Goal: Task Accomplishment & Management: Complete application form

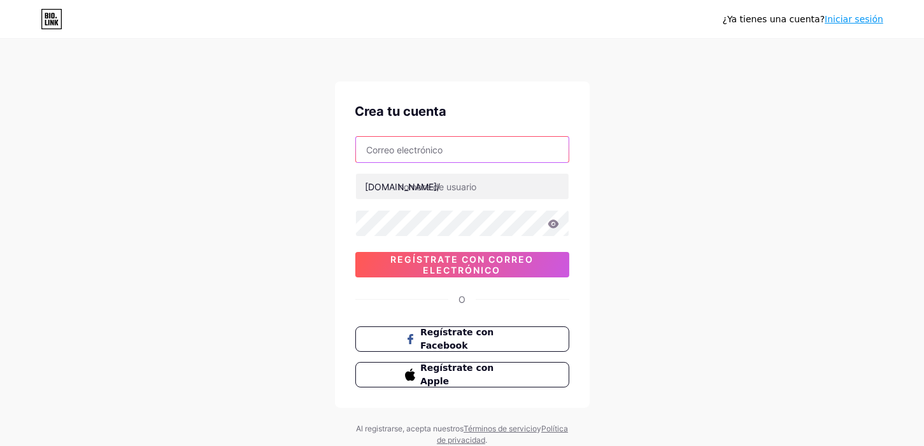
click at [415, 149] on input "text" at bounding box center [462, 149] width 213 height 25
click at [416, 150] on input "text" at bounding box center [462, 149] width 213 height 25
type input "[EMAIL_ADDRESS][DOMAIN_NAME]"
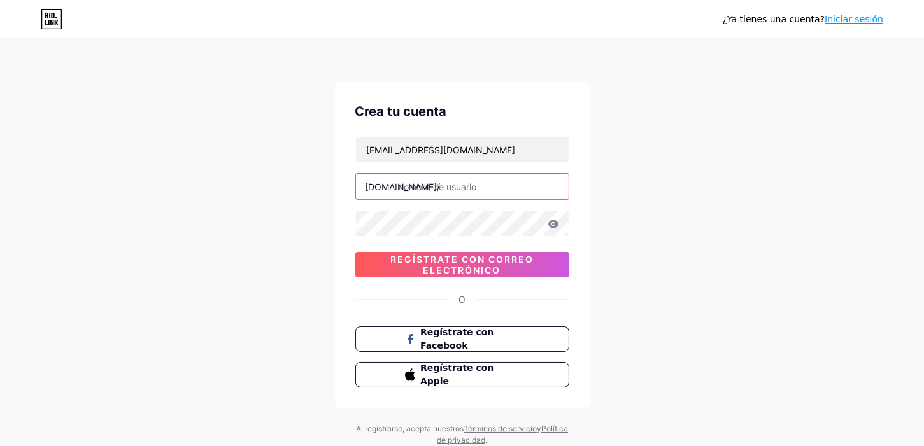
click at [483, 187] on input "text" at bounding box center [462, 186] width 213 height 25
drag, startPoint x: 483, startPoint y: 187, endPoint x: 406, endPoint y: 189, distance: 76.5
click at [406, 189] on input "text" at bounding box center [462, 186] width 213 height 25
type input "a"
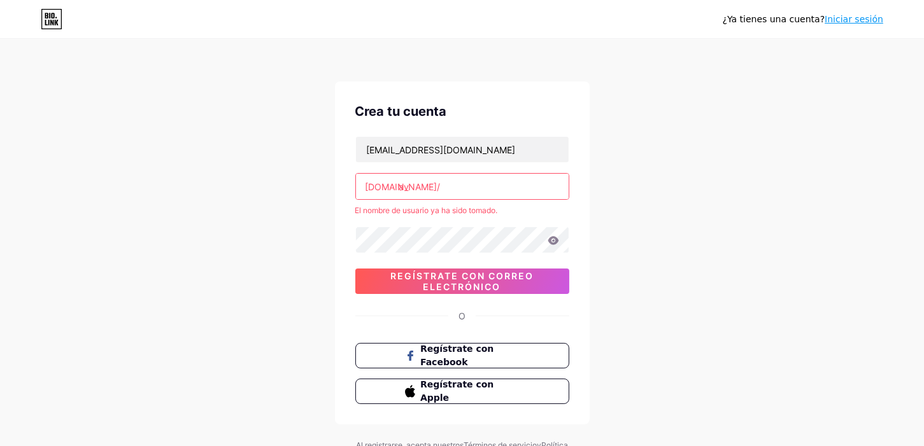
type input "a"
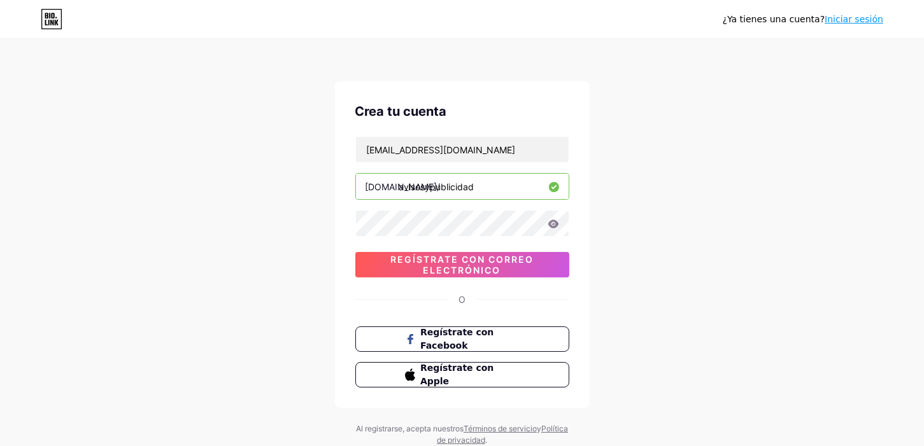
type input "avisosypublicidad"
click at [471, 266] on font "Regístrate con correo electrónico" at bounding box center [461, 265] width 143 height 22
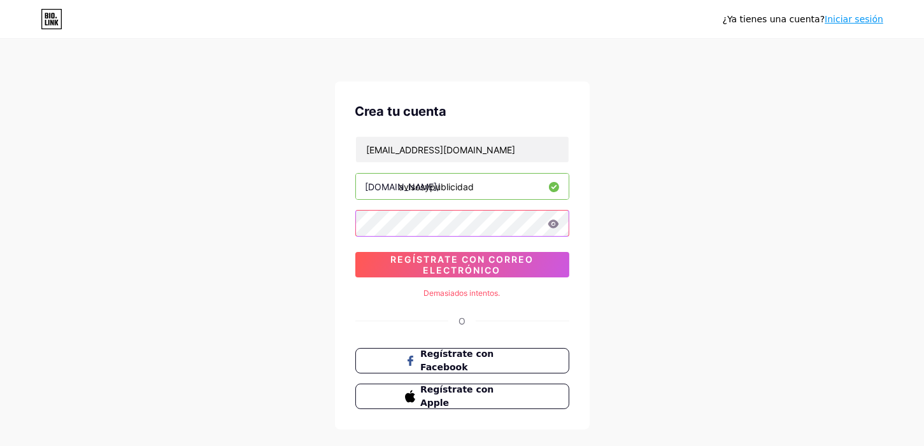
click at [350, 211] on div "Crea tu cuenta comunicacionvisualm2@gmail.com bio.link/ avisosypublicidad 0cAFc…" at bounding box center [462, 256] width 255 height 348
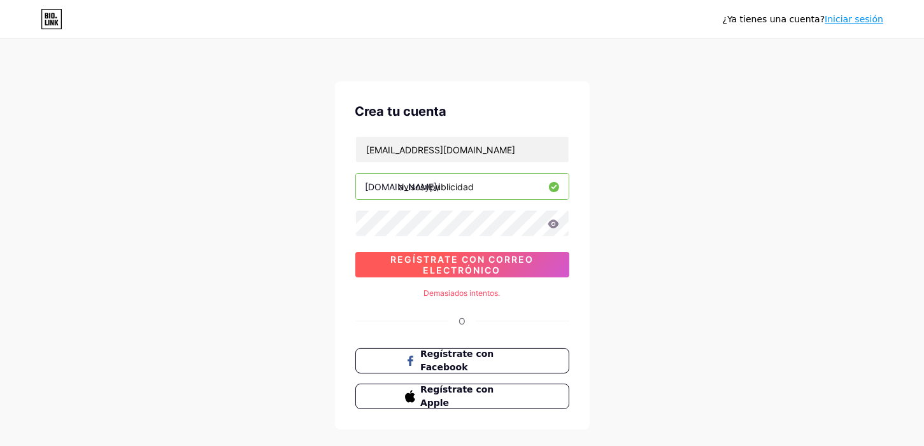
click at [382, 267] on span "Regístrate con correo electrónico" at bounding box center [462, 265] width 214 height 22
click at [473, 261] on font "Regístrate con correo electrónico" at bounding box center [461, 265] width 143 height 22
click at [466, 359] on font "Regístrate con Facebook" at bounding box center [457, 361] width 75 height 24
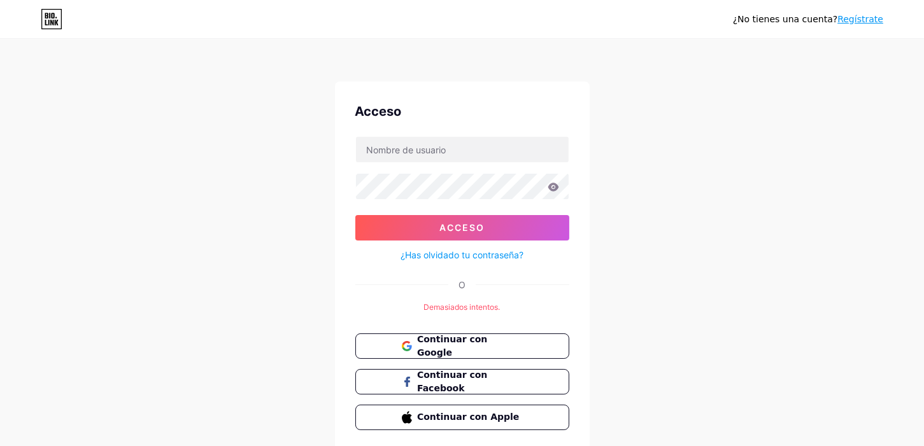
click at [443, 255] on font "¿Has olvidado tu contraseña?" at bounding box center [462, 255] width 123 height 11
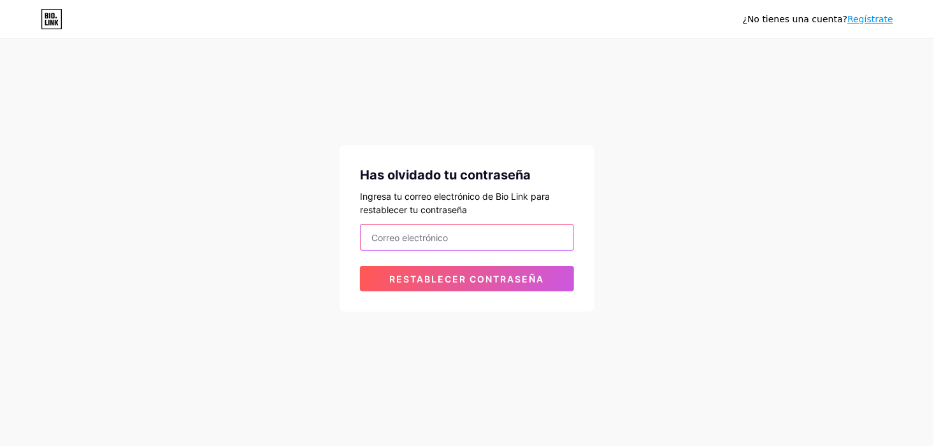
click at [433, 241] on input "email" at bounding box center [466, 237] width 213 height 25
type input "[EMAIL_ADDRESS][DOMAIN_NAME]"
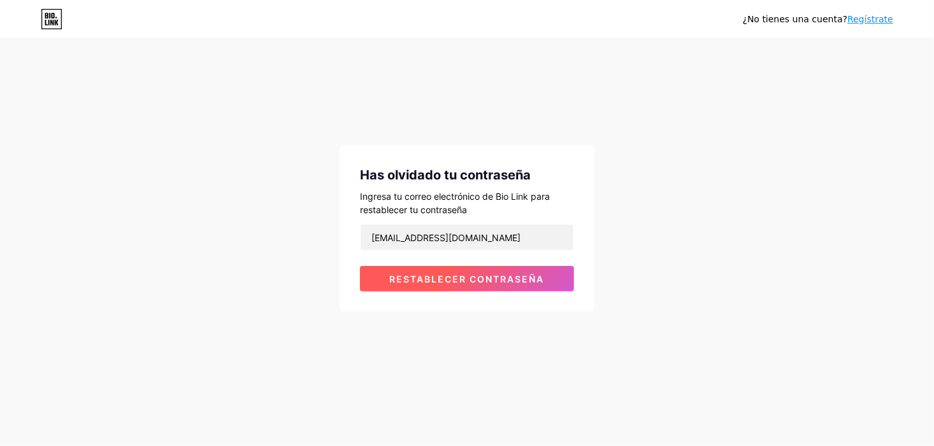
click at [467, 283] on span "Restablecer contraseña" at bounding box center [467, 279] width 155 height 11
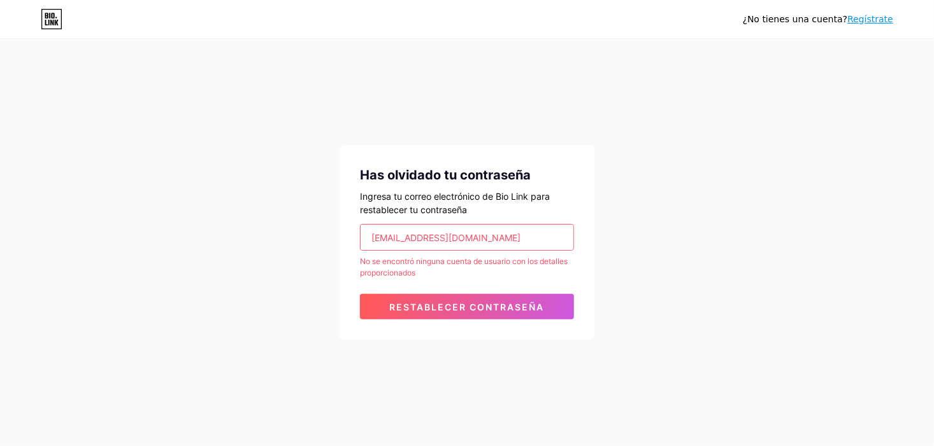
click at [353, 189] on div "Has olvidado tu contraseña Ingresa tu correo electrónico de Bio Link para resta…" at bounding box center [466, 242] width 255 height 195
click at [56, 22] on icon at bounding box center [57, 23] width 4 height 6
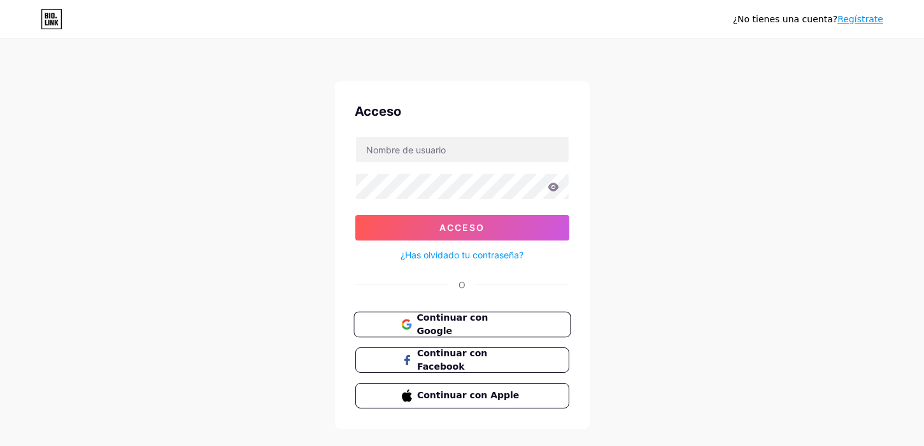
click at [449, 324] on font "Continuar con Google" at bounding box center [452, 325] width 71 height 24
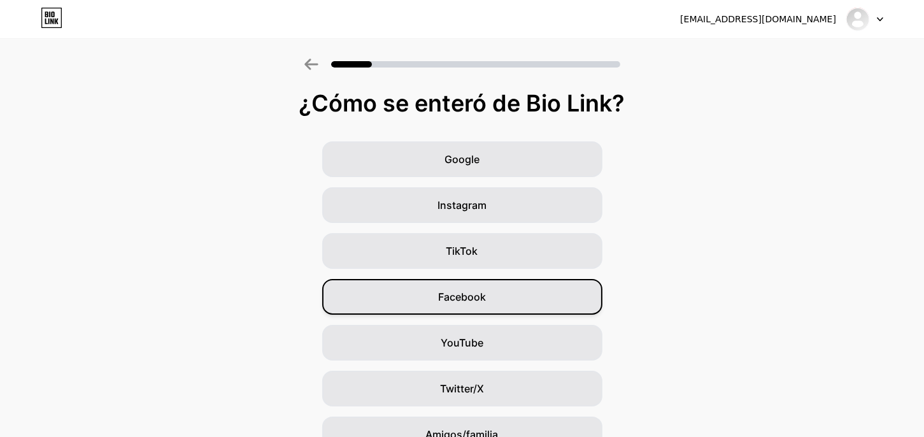
scroll to position [111, 0]
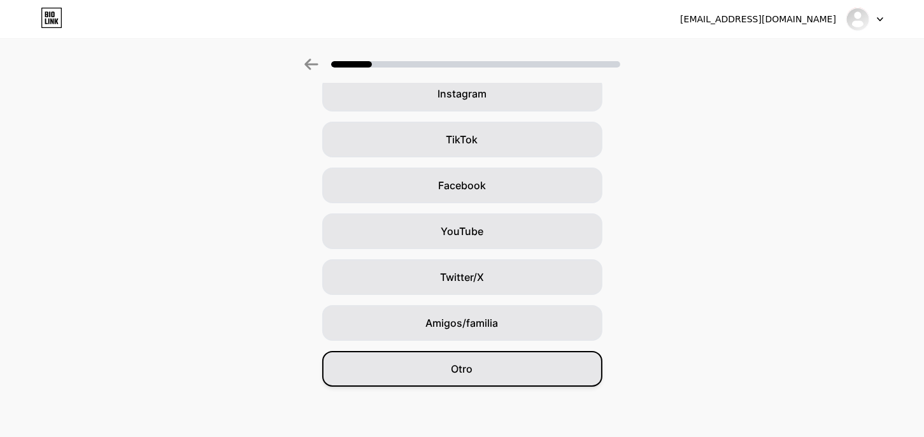
click at [483, 363] on div "Otro" at bounding box center [462, 369] width 280 height 36
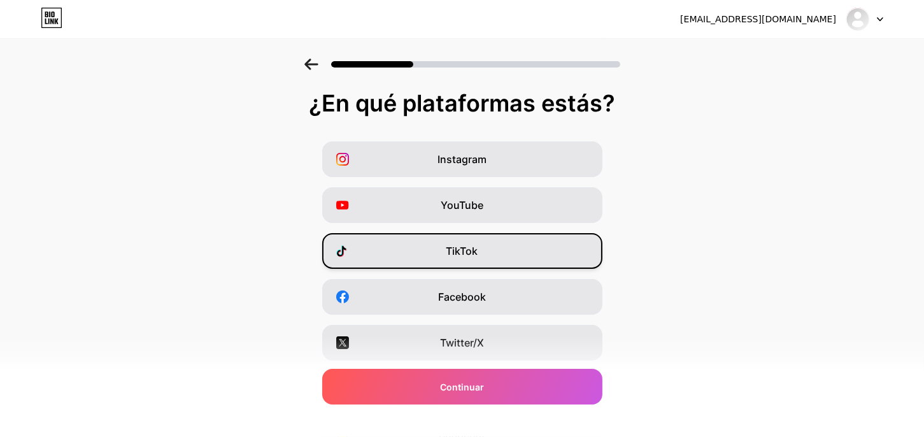
click at [478, 252] on font "TikTok" at bounding box center [462, 251] width 32 height 13
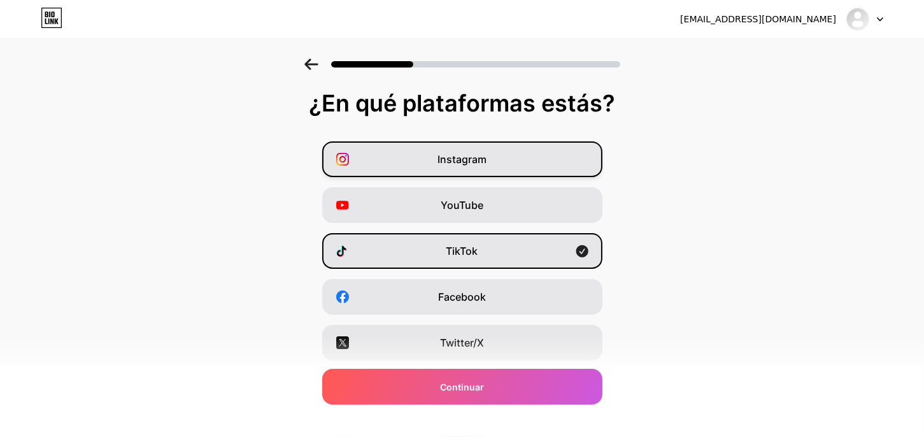
click at [493, 159] on div "Instagram" at bounding box center [462, 159] width 280 height 36
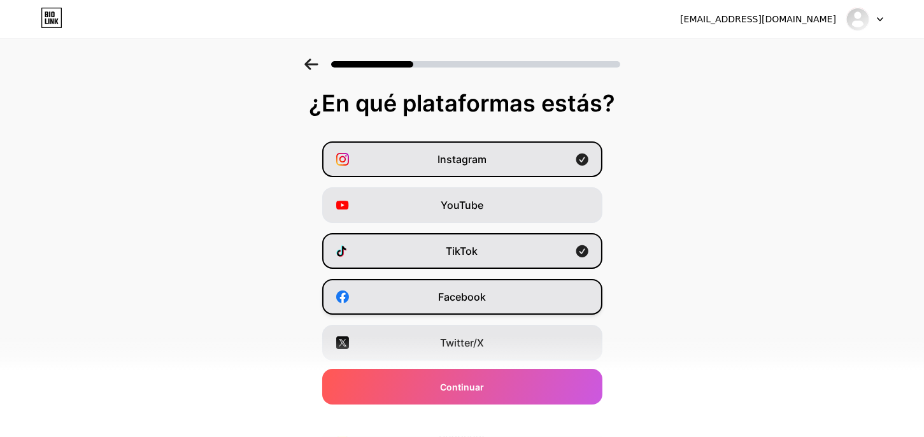
click at [475, 304] on div "Facebook" at bounding box center [462, 297] width 280 height 36
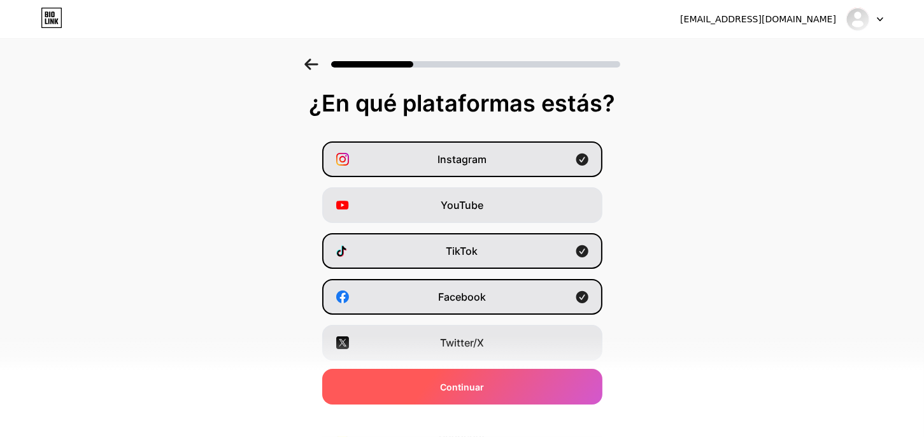
click at [464, 382] on font "Continuar" at bounding box center [462, 387] width 44 height 11
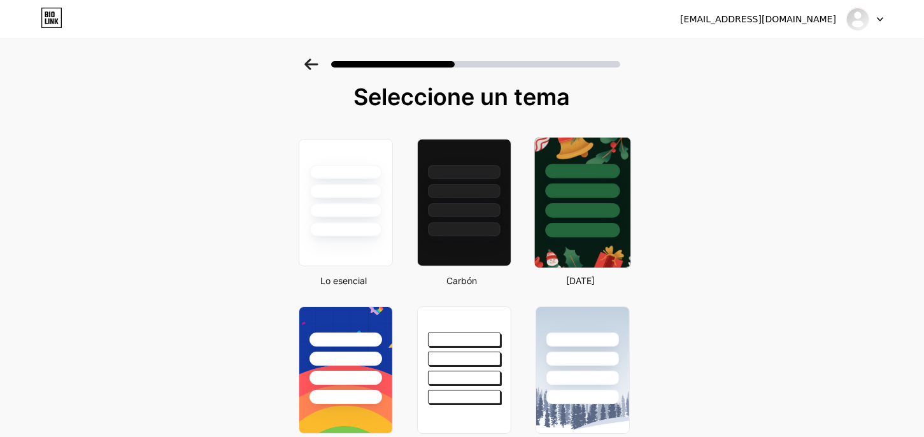
scroll to position [3, 0]
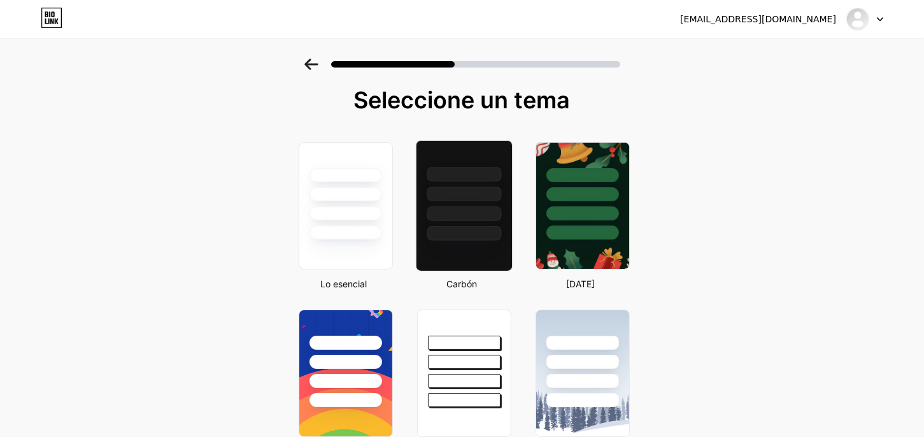
click at [500, 196] on div at bounding box center [464, 194] width 75 height 15
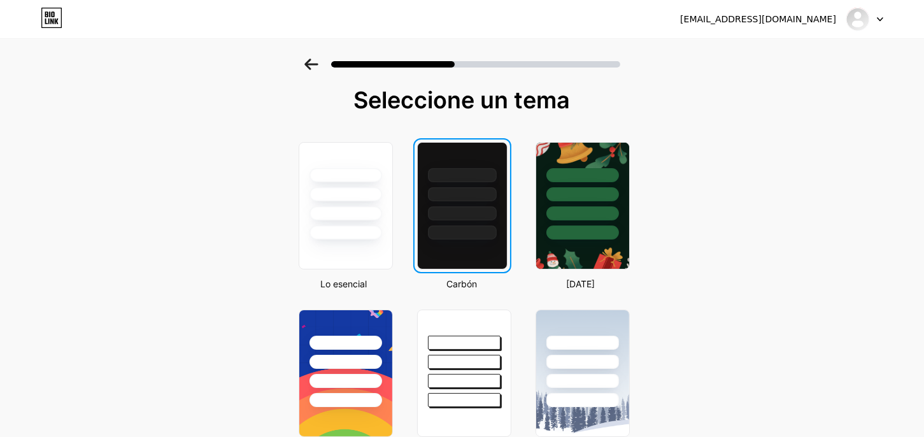
scroll to position [0, 0]
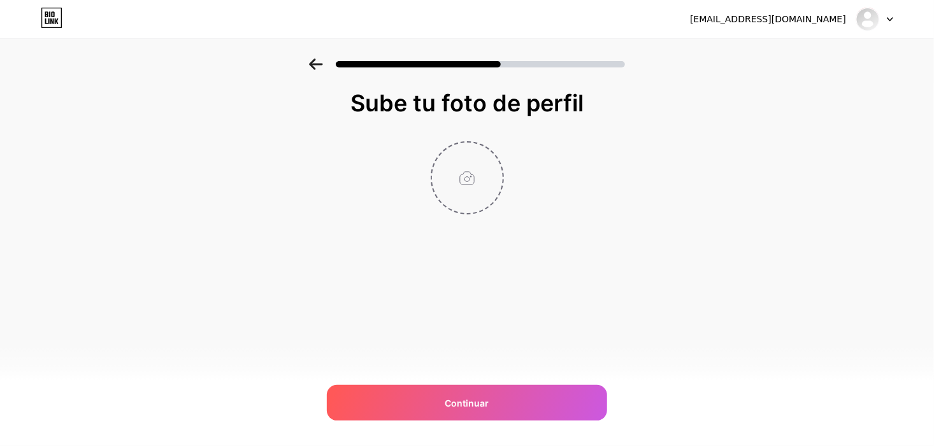
click at [473, 177] on input "file" at bounding box center [467, 178] width 71 height 71
type input "C:\fakepath\Sin título-1.png"
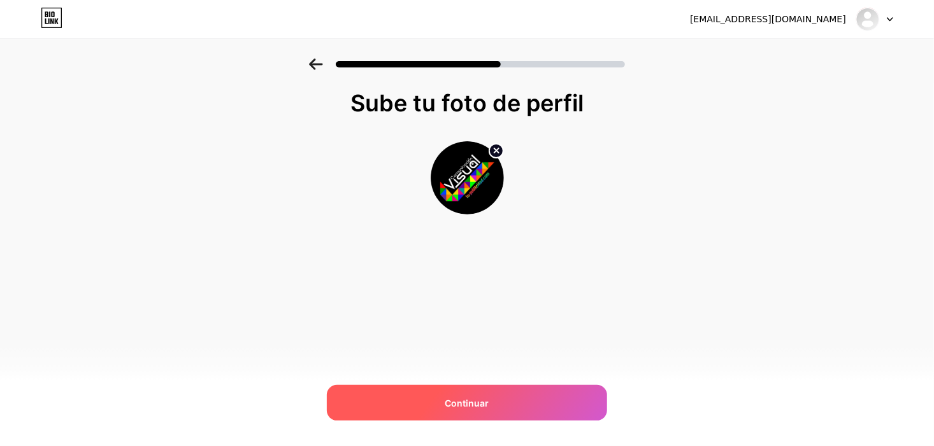
click at [465, 394] on div "Continuar" at bounding box center [467, 403] width 280 height 36
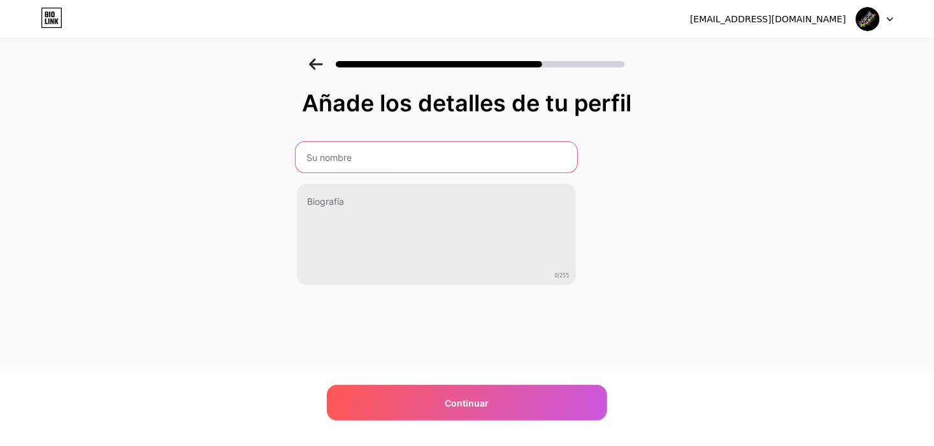
click at [369, 160] on input "text" at bounding box center [436, 157] width 282 height 31
type input "C"
type input "COMUNICACION VISUAL TU-PUBLICIDAD"
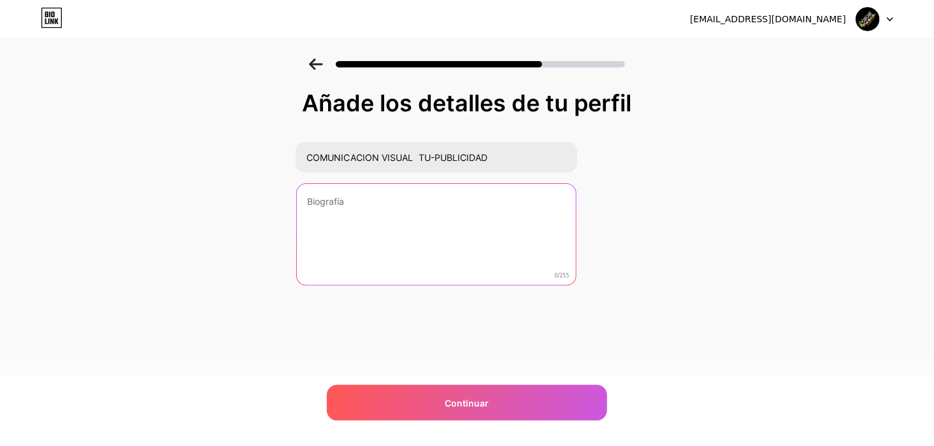
click at [351, 206] on textarea at bounding box center [436, 235] width 279 height 103
type textarea "E"
click at [503, 219] on textarea "CON 15 AÑOS DE EXPERIENCIA, TE BRINDAMOS SOLUCIONES EN DECORACION DE LOCALES" at bounding box center [436, 235] width 282 height 104
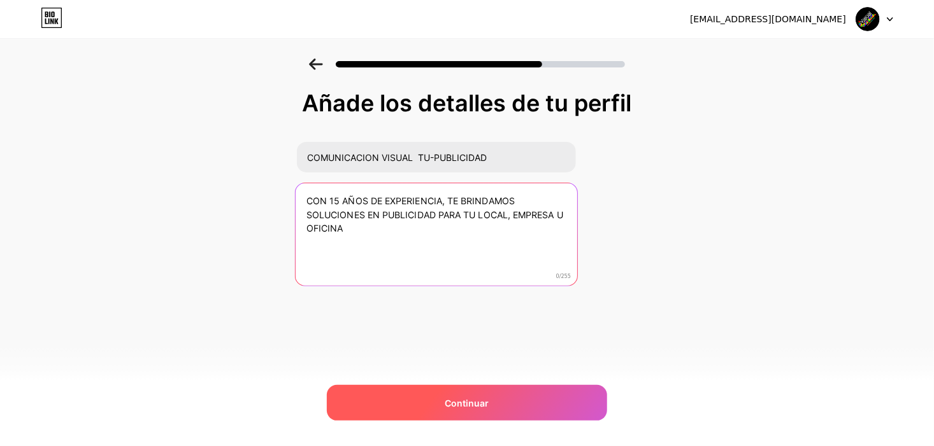
type textarea "CON 15 AÑOS DE EXPERIENCIA, TE BRINDAMOS SOLUCIONES EN PUBLICIDAD PARA TU LOCAL…"
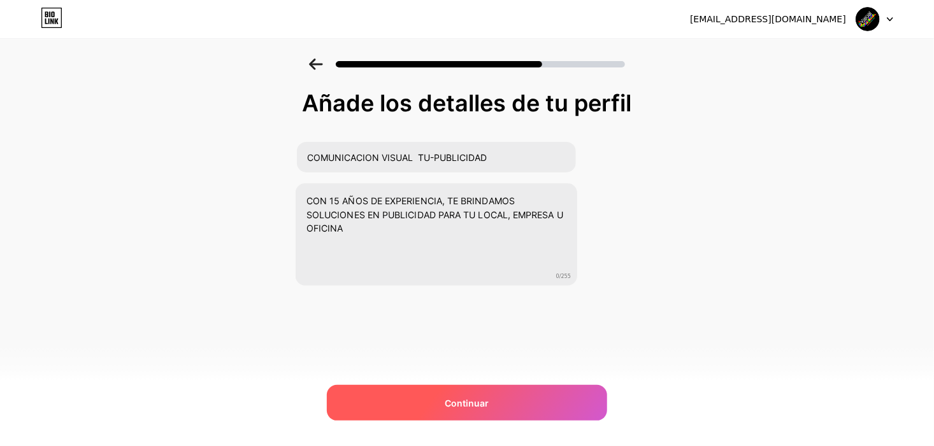
click at [483, 394] on div "Continuar" at bounding box center [467, 403] width 280 height 36
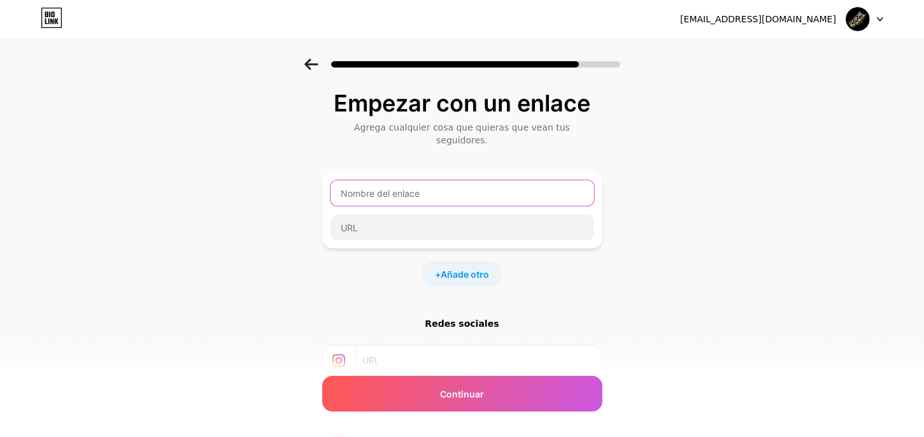
click at [411, 180] on input "text" at bounding box center [463, 192] width 264 height 25
type input "c"
type input "Cotiza tu aviso por whatsApp"
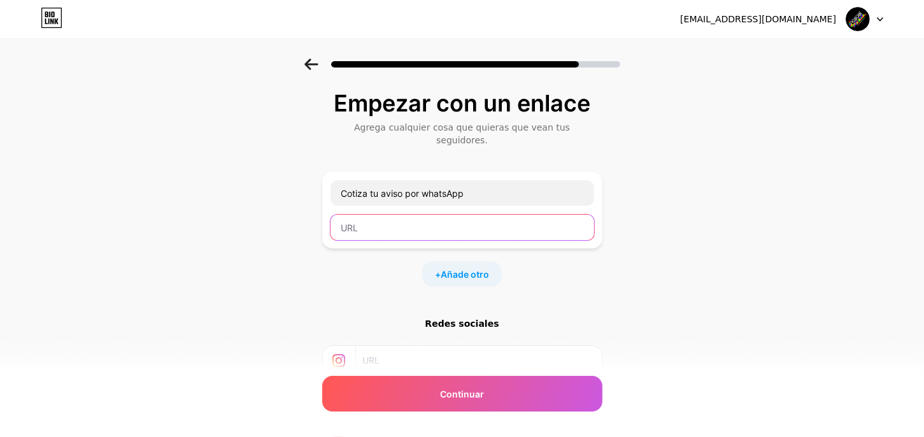
click at [398, 221] on input "text" at bounding box center [463, 227] width 264 height 25
paste input "https://wa.me/57300XXXXXXX?text=Hola%20quiero%20cotizar%20un%20aviso%20publicit…"
drag, startPoint x: 411, startPoint y: 211, endPoint x: 301, endPoint y: 209, distance: 110.2
click at [301, 209] on div "Empezar con un enlace Agrega cualquier cosa que quieras que vean tus seguidores…" at bounding box center [462, 289] width 924 height 460
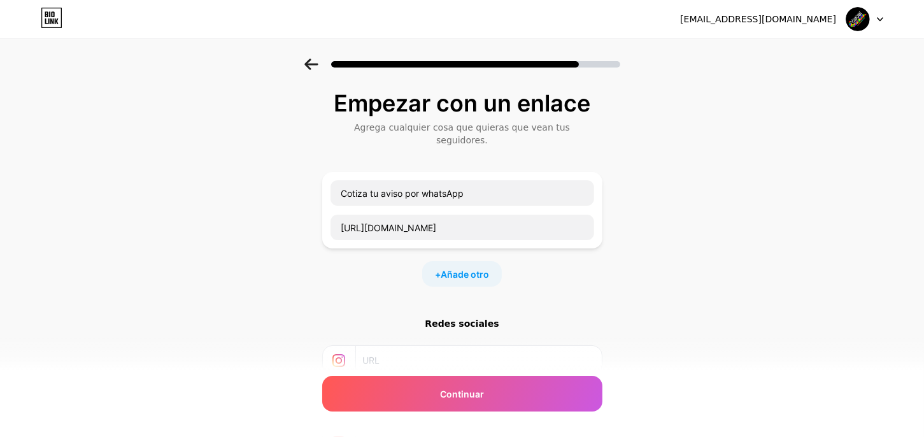
click at [441, 228] on div "Cotiza tu aviso por whatsApp https://wa.me/57300XXXXXXX?text=Hola%20quiero%20co…" at bounding box center [462, 210] width 280 height 76
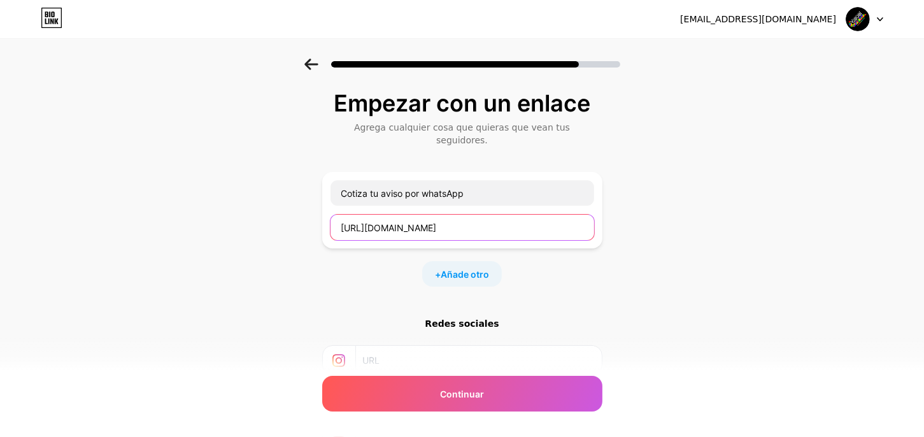
click at [470, 215] on input "https://wa.me/57300XXXXXXX?text=Hola%20quiero%20cotizar%20un%20aviso%20publicit…" at bounding box center [463, 227] width 264 height 25
type input "https://wa.me/573134907427?text=Hola%20quiero%20cotizar%20un%20aviso%20publicit…"
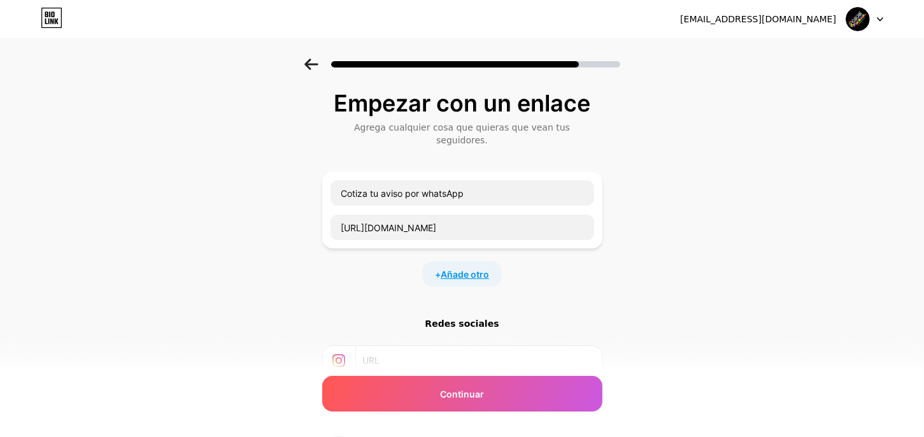
click at [479, 269] on font "Añade otro" at bounding box center [465, 274] width 48 height 11
click at [347, 269] on input "text" at bounding box center [463, 281] width 264 height 25
type input "s"
type input "S"
click at [663, 284] on div "Empezar con un enlace Agrega cualquier cosa que quieras que vean tus seguidores…" at bounding box center [462, 334] width 924 height 550
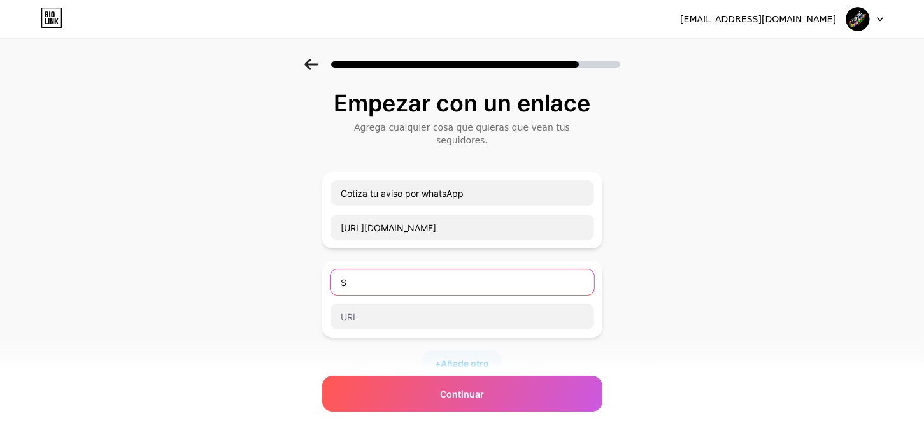
click at [390, 271] on input "S" at bounding box center [463, 281] width 264 height 25
paste input "📸 Instagram"
click at [346, 269] on input "📸 Instagram" at bounding box center [463, 281] width 264 height 25
click at [358, 270] on input "📸 Instagram" at bounding box center [463, 281] width 264 height 25
type input "📸Siguenos en Instagram"
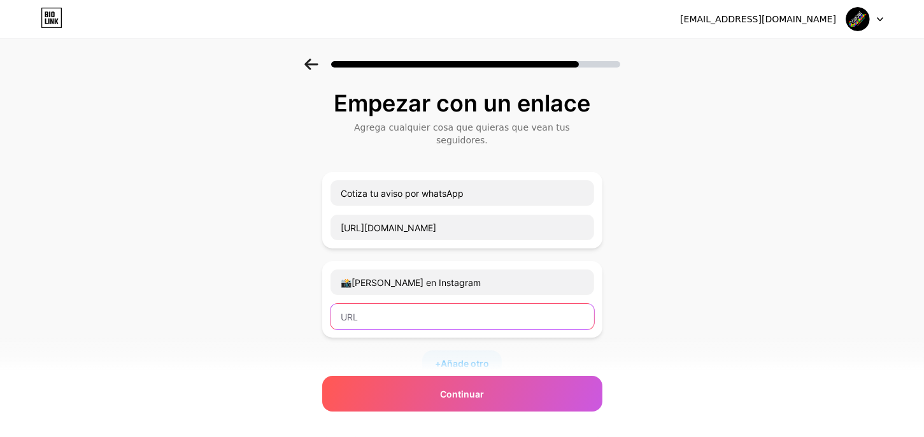
click at [349, 304] on input "text" at bounding box center [463, 316] width 264 height 25
paste input "https://www.instagram.com/comunicacionvisualm2/"
type input "https://www.instagram.com/comunicacionvisualm2/"
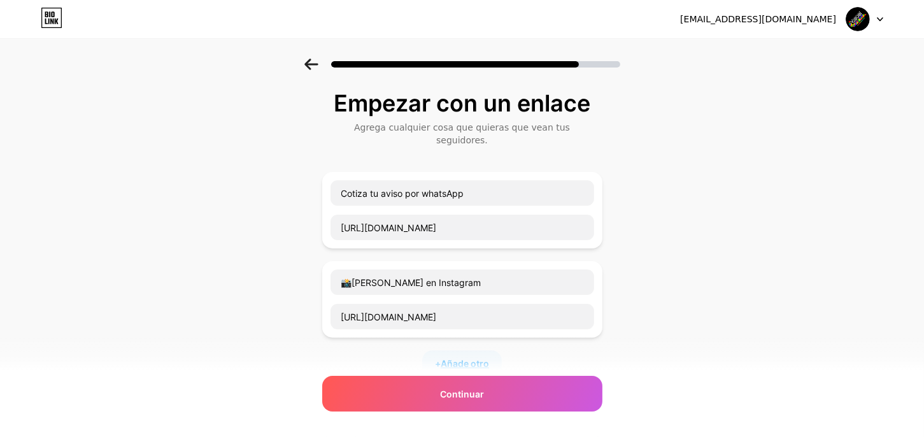
click at [475, 358] on font "Añade otro" at bounding box center [465, 363] width 48 height 11
click at [385, 359] on input "text" at bounding box center [463, 371] width 264 height 25
click at [373, 359] on input "text" at bounding box center [463, 371] width 264 height 25
paste input "🌐 Tercer enlace: Página web"
click at [422, 359] on input "🌐 Tercer enlace: Página web" at bounding box center [463, 371] width 264 height 25
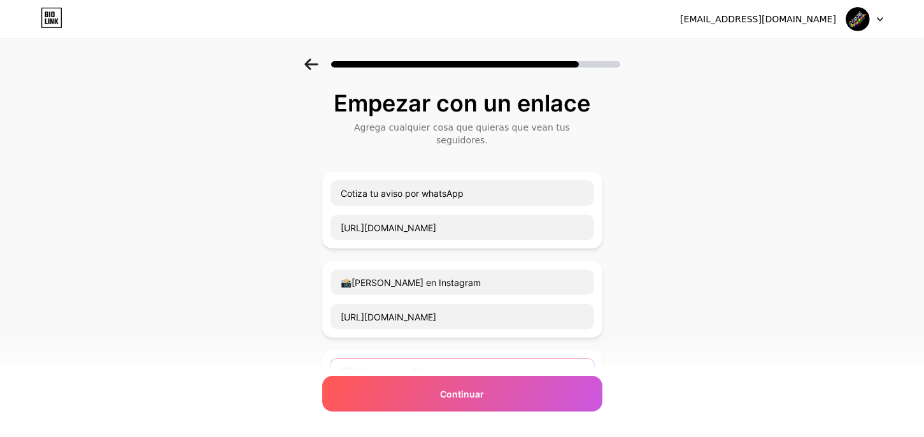
type input "🌐 Visita nuestra Página web"
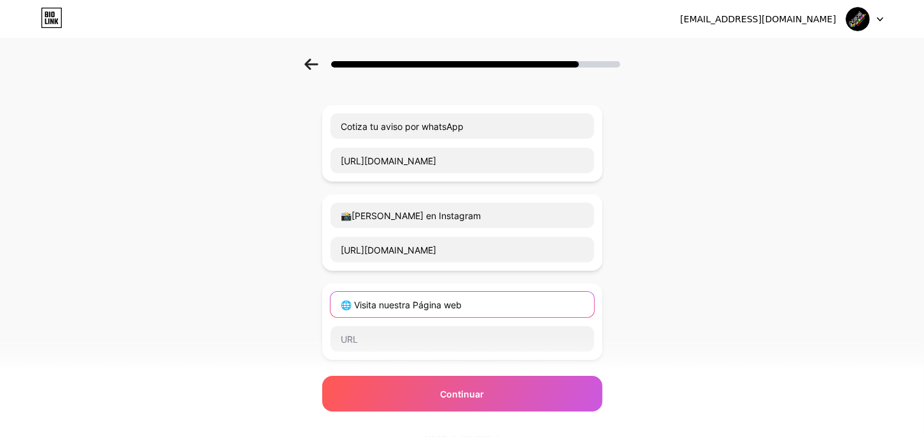
scroll to position [68, 0]
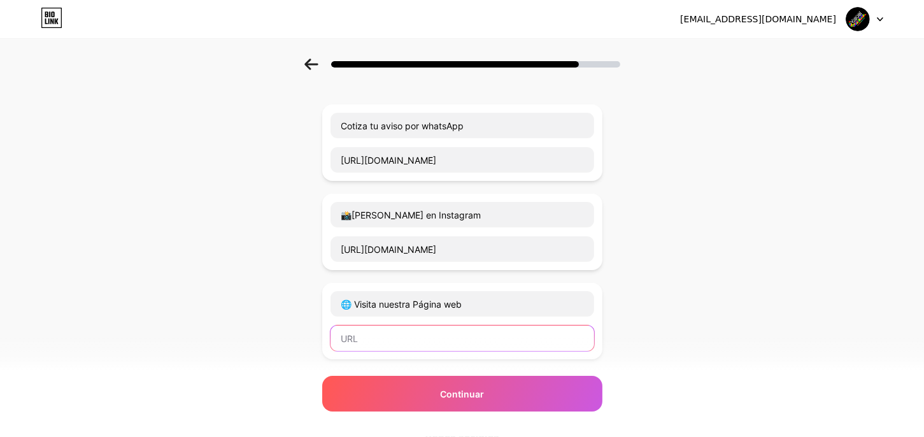
click at [350, 325] on input "text" at bounding box center [463, 337] width 264 height 25
paste input "https://tu-publicidad.com"
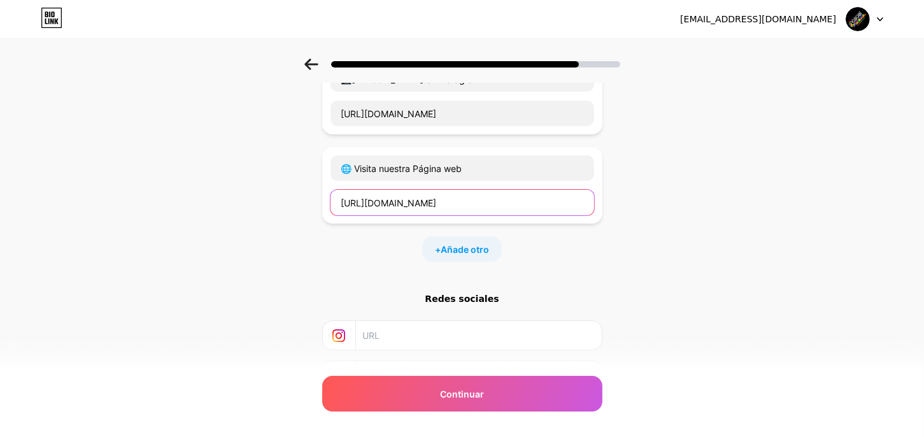
scroll to position [201, 0]
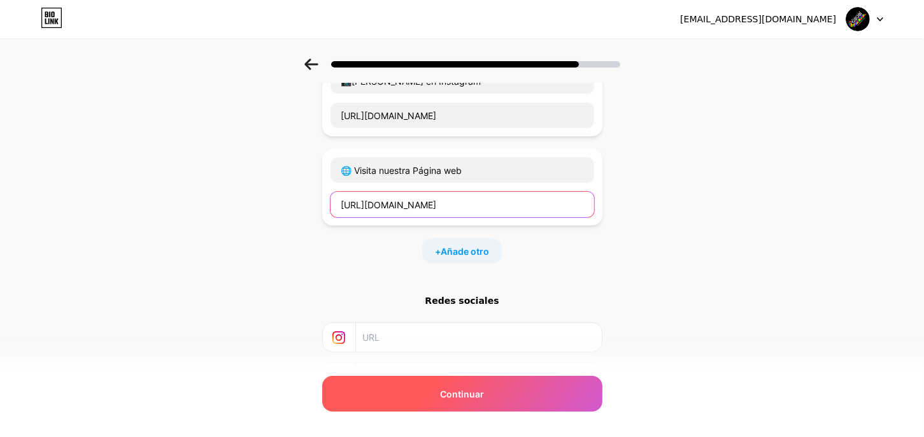
type input "https://tu-publicidad.com"
click at [448, 391] on font "Continuar" at bounding box center [462, 394] width 44 height 11
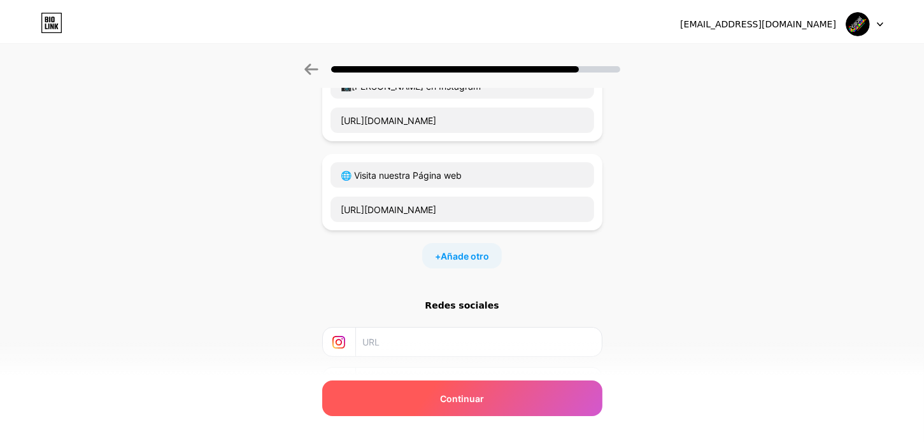
scroll to position [0, 0]
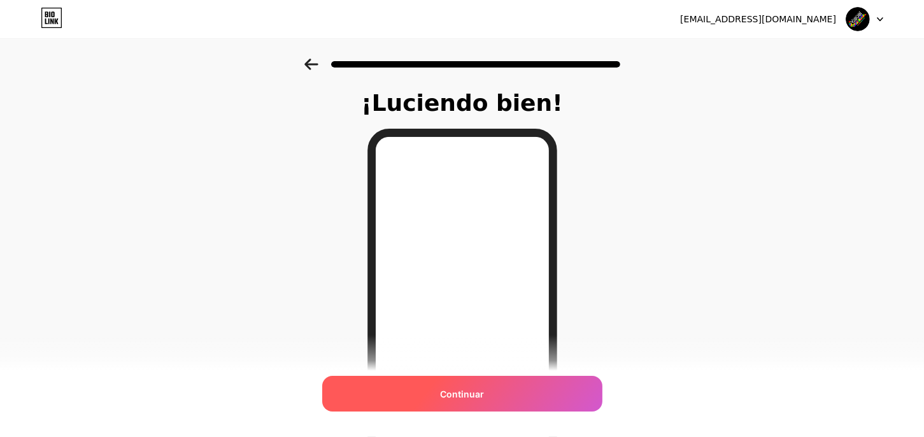
click at [473, 392] on font "Continuar" at bounding box center [462, 394] width 44 height 11
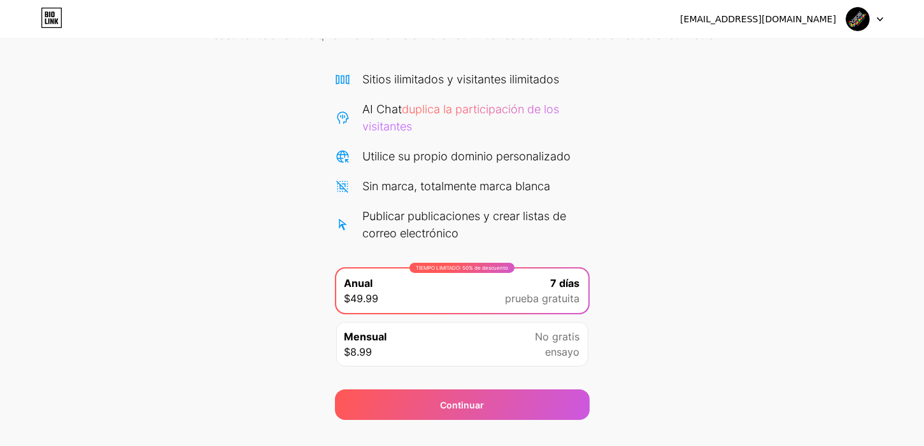
scroll to position [99, 0]
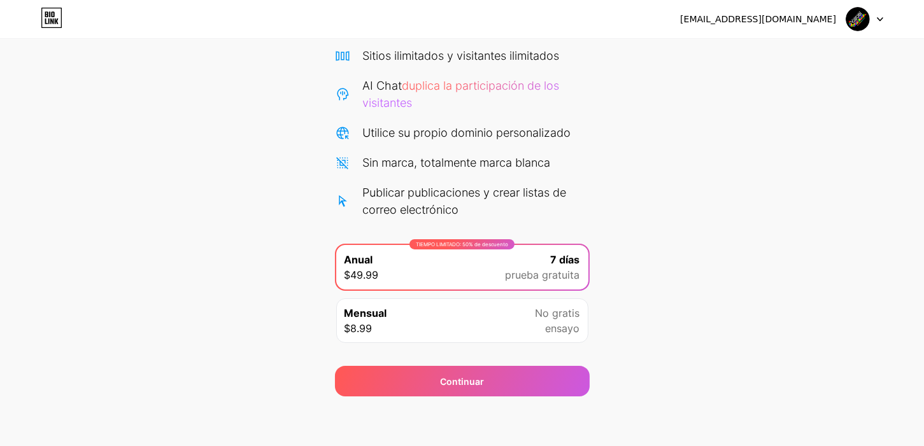
click at [48, 11] on icon at bounding box center [52, 18] width 22 height 20
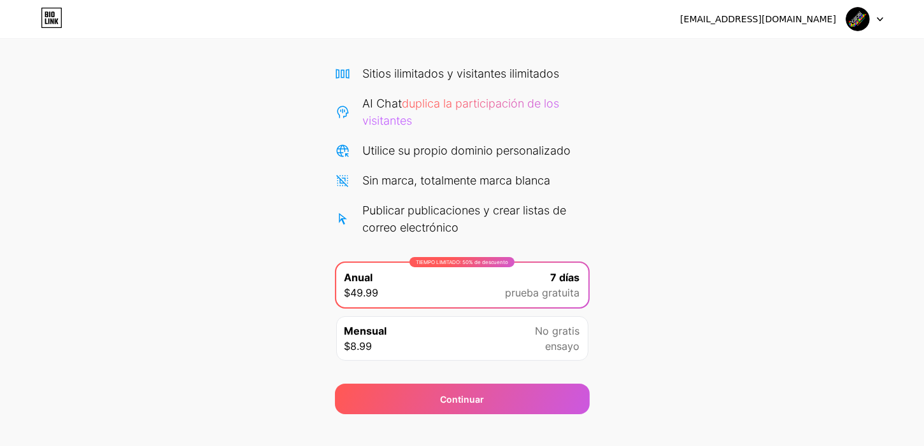
scroll to position [99, 0]
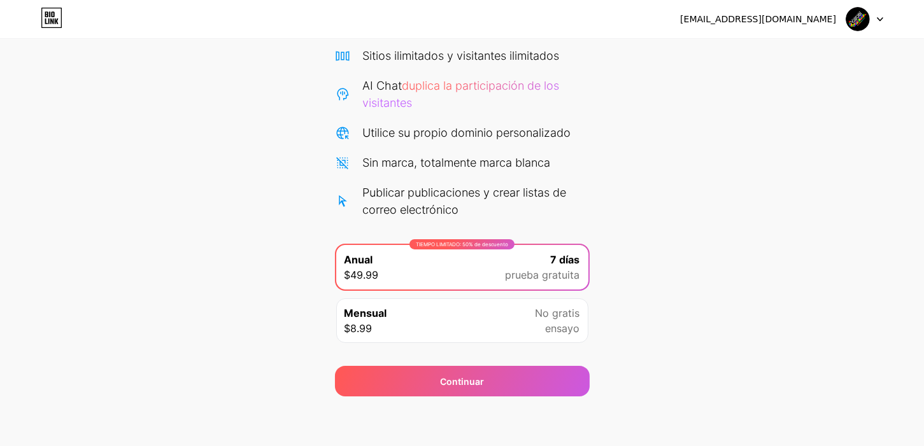
click at [47, 15] on icon at bounding box center [46, 14] width 3 height 6
